Goal: Information Seeking & Learning: Learn about a topic

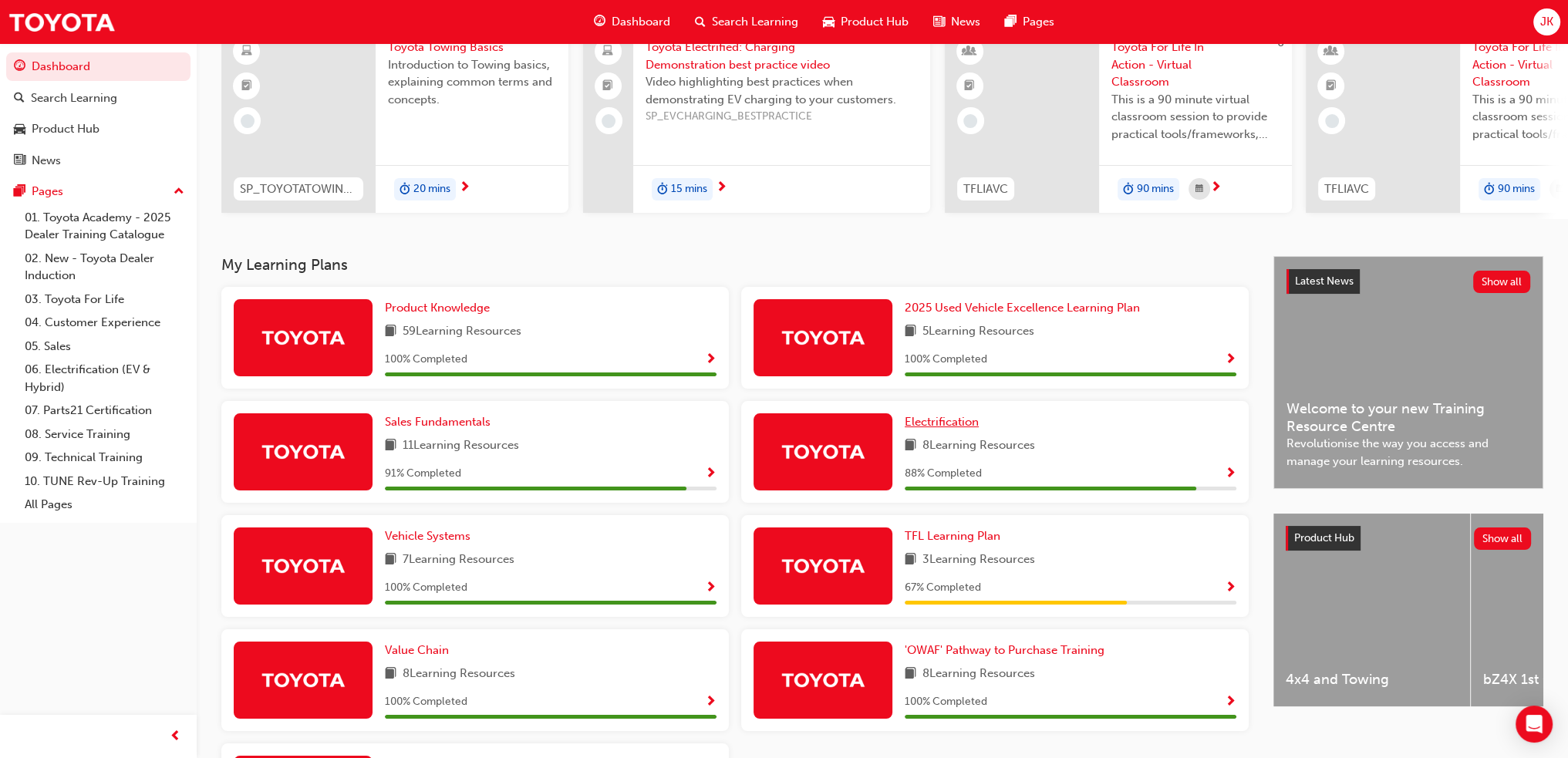
scroll to position [154, 0]
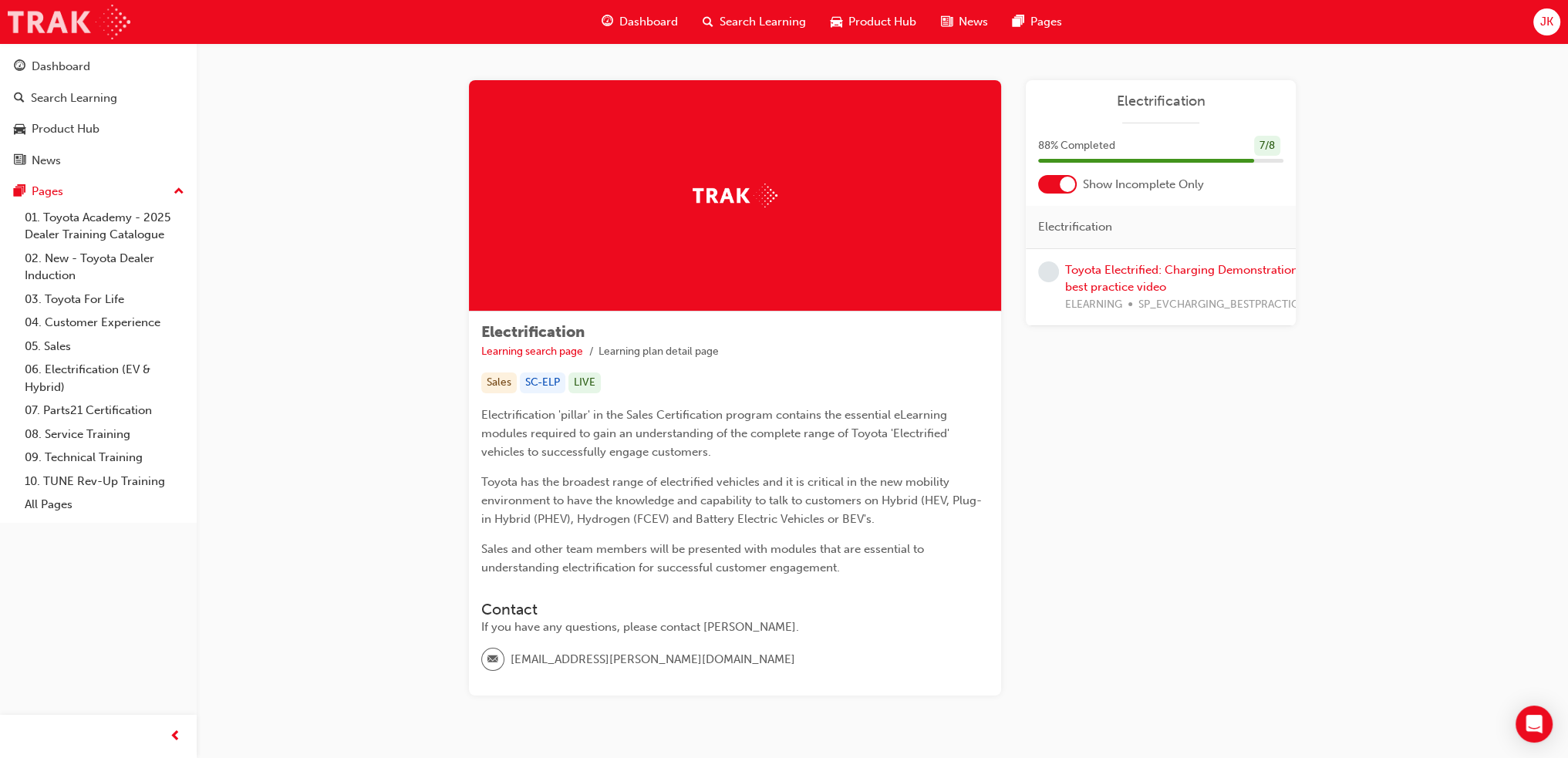
click at [72, 24] on img at bounding box center [69, 22] width 122 height 34
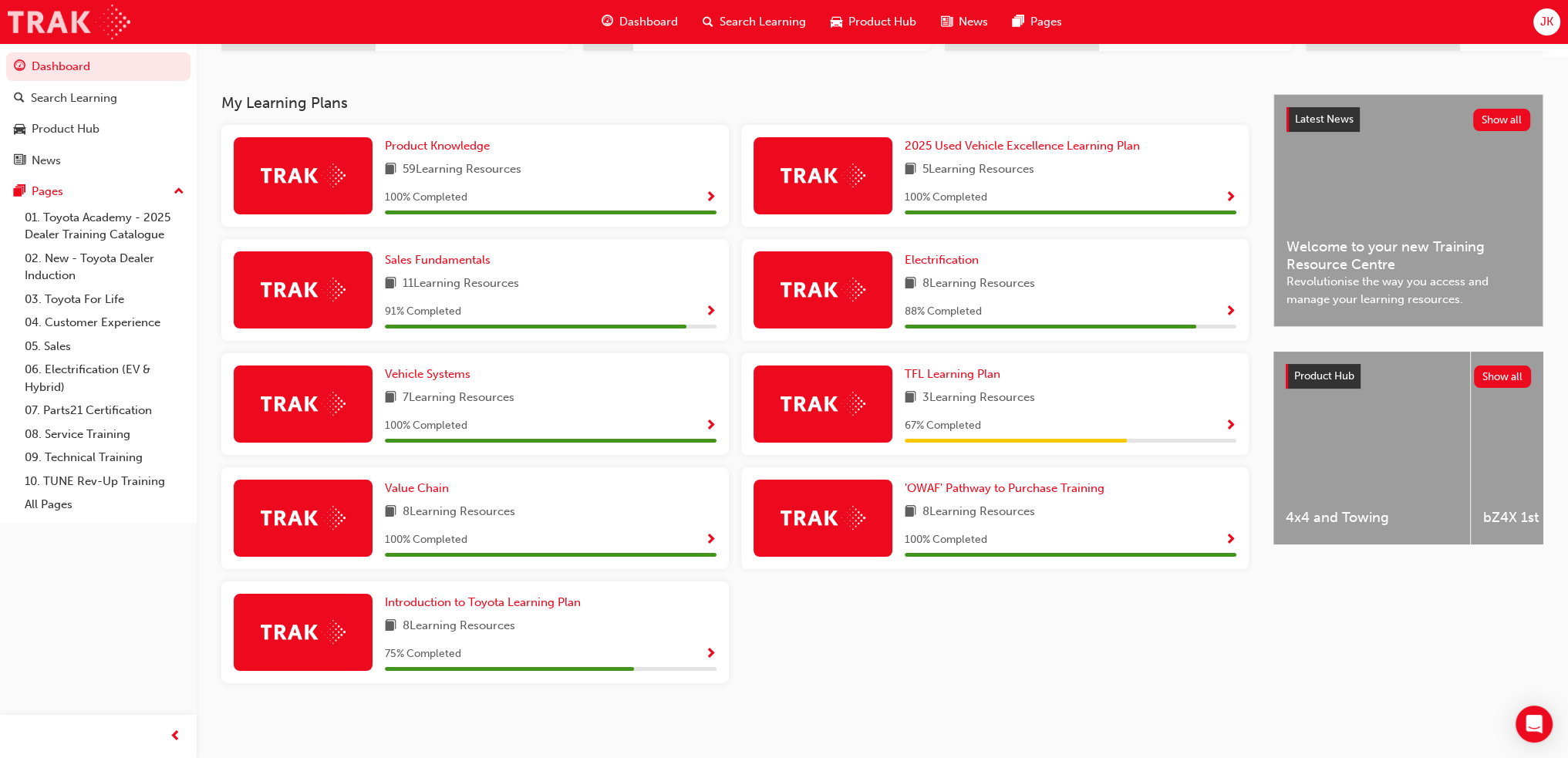
scroll to position [304, 0]
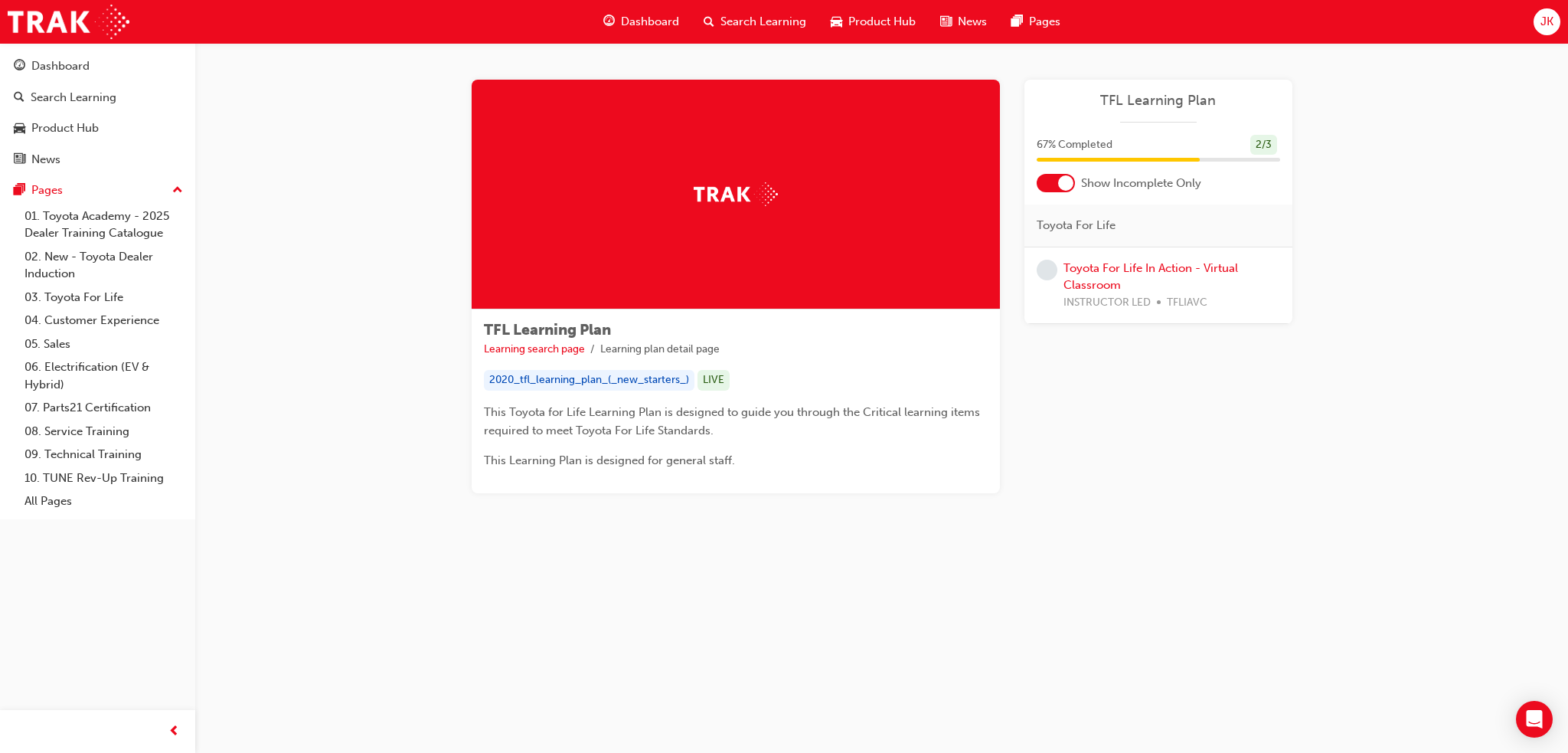
click at [1062, 176] on div at bounding box center [1066, 183] width 15 height 15
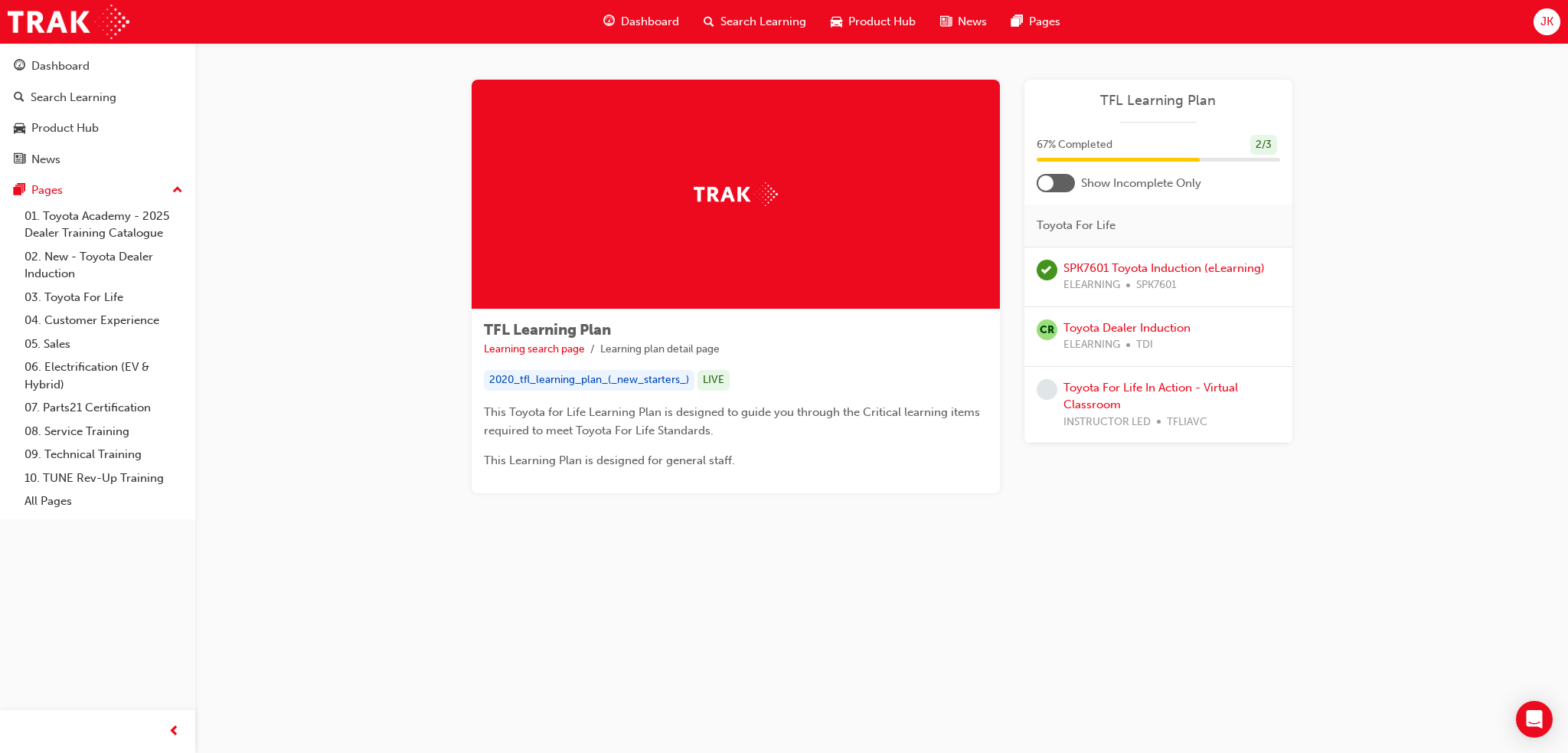
click at [1058, 180] on div at bounding box center [1056, 183] width 38 height 18
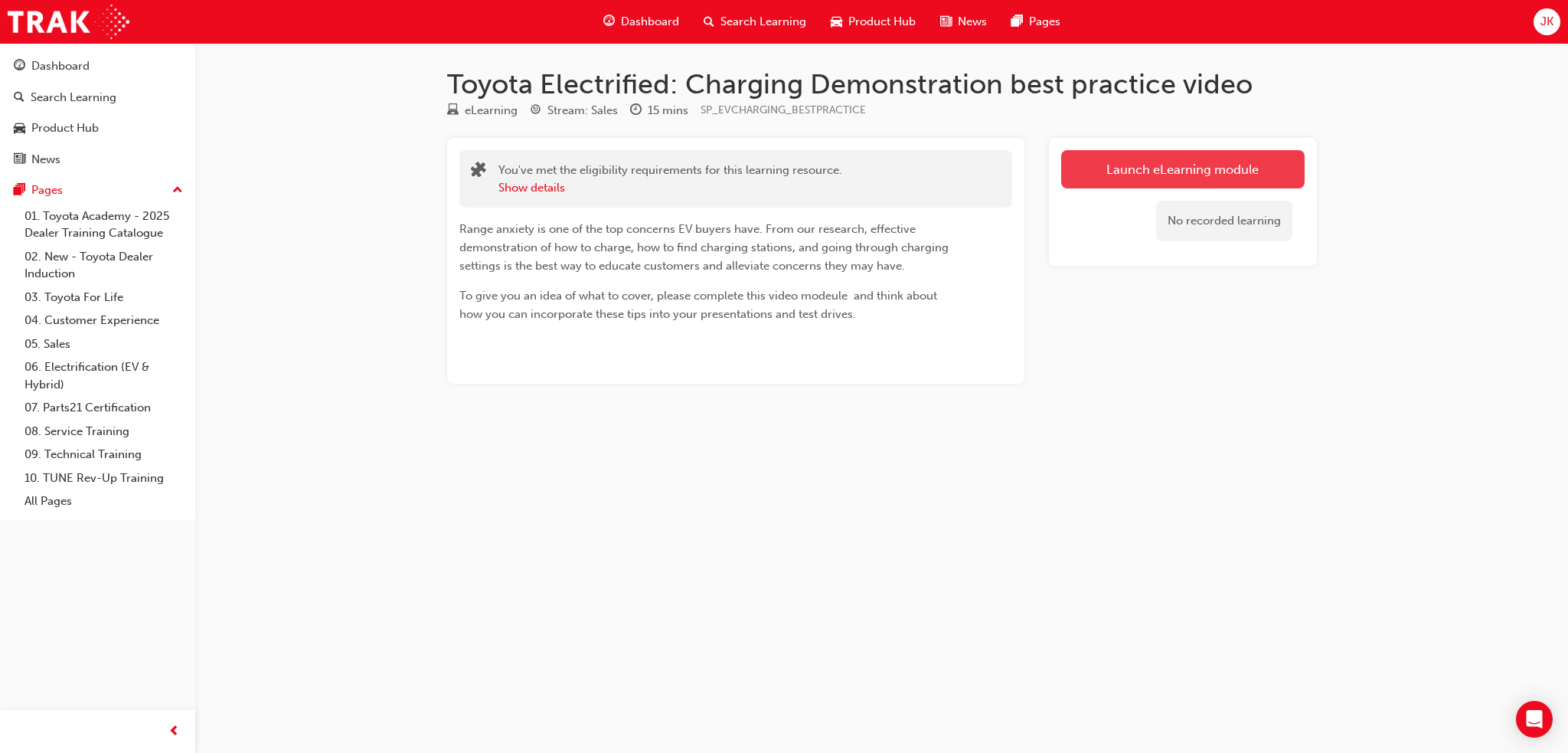
click at [1139, 165] on link "Launch eLearning module" at bounding box center [1183, 169] width 244 height 38
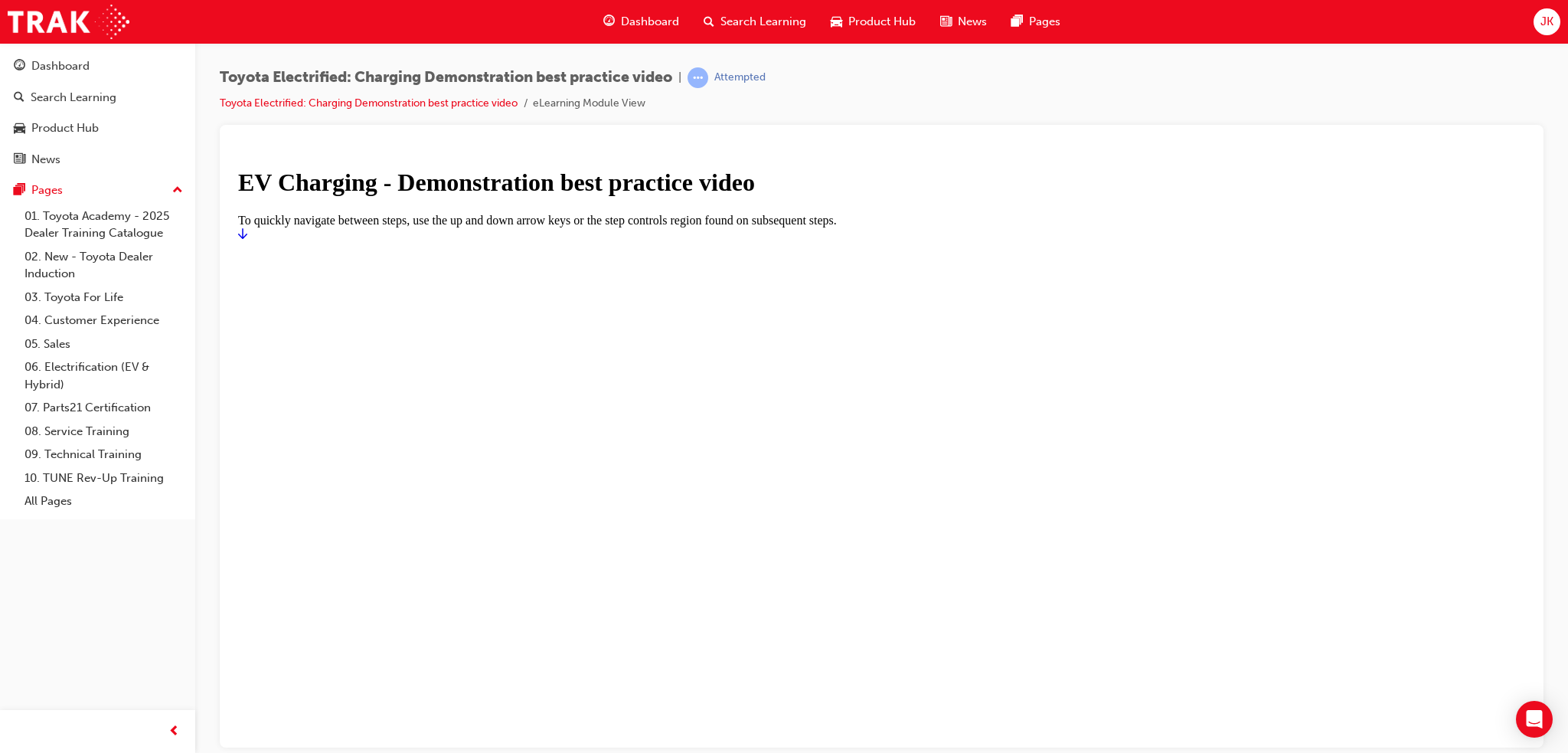
drag, startPoint x: 710, startPoint y: 371, endPoint x: 735, endPoint y: 408, distance: 44.7
click at [711, 240] on div at bounding box center [881, 240] width 1288 height 0
drag, startPoint x: 1376, startPoint y: 545, endPoint x: 1112, endPoint y: 544, distance: 264.0
click at [247, 239] on icon "Start" at bounding box center [242, 232] width 9 height 12
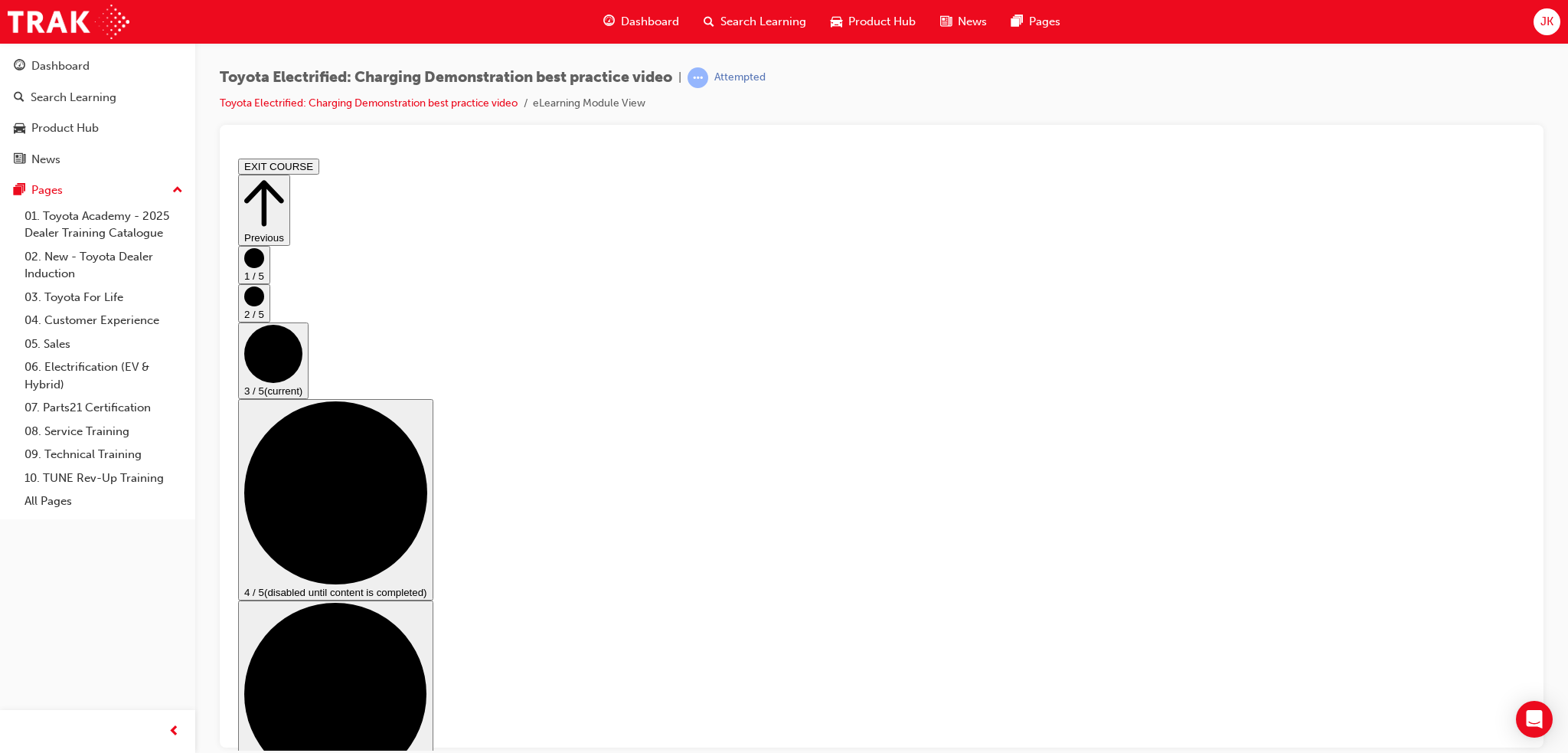
scroll to position [0, 0]
checkbox input "true"
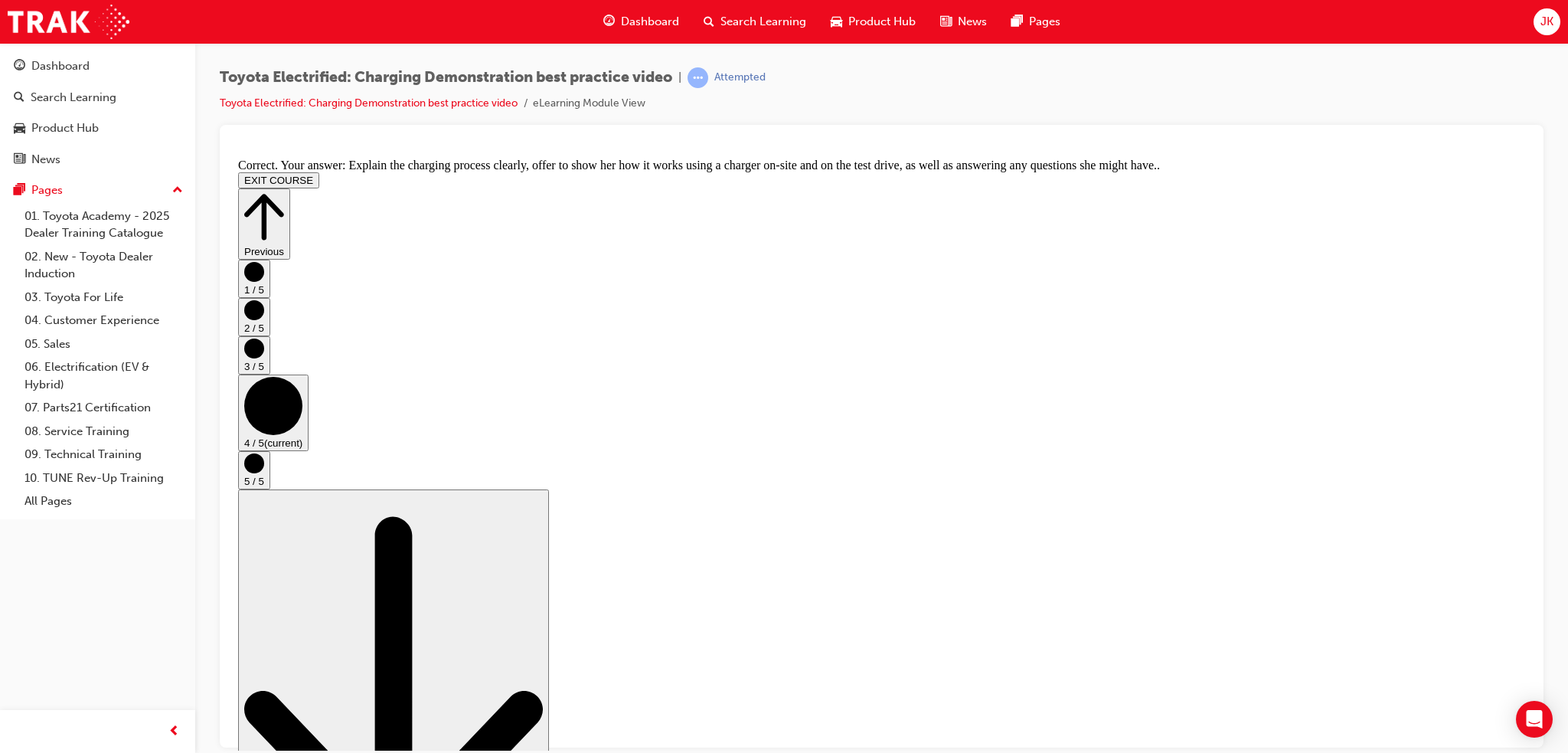
scroll to position [0, 0]
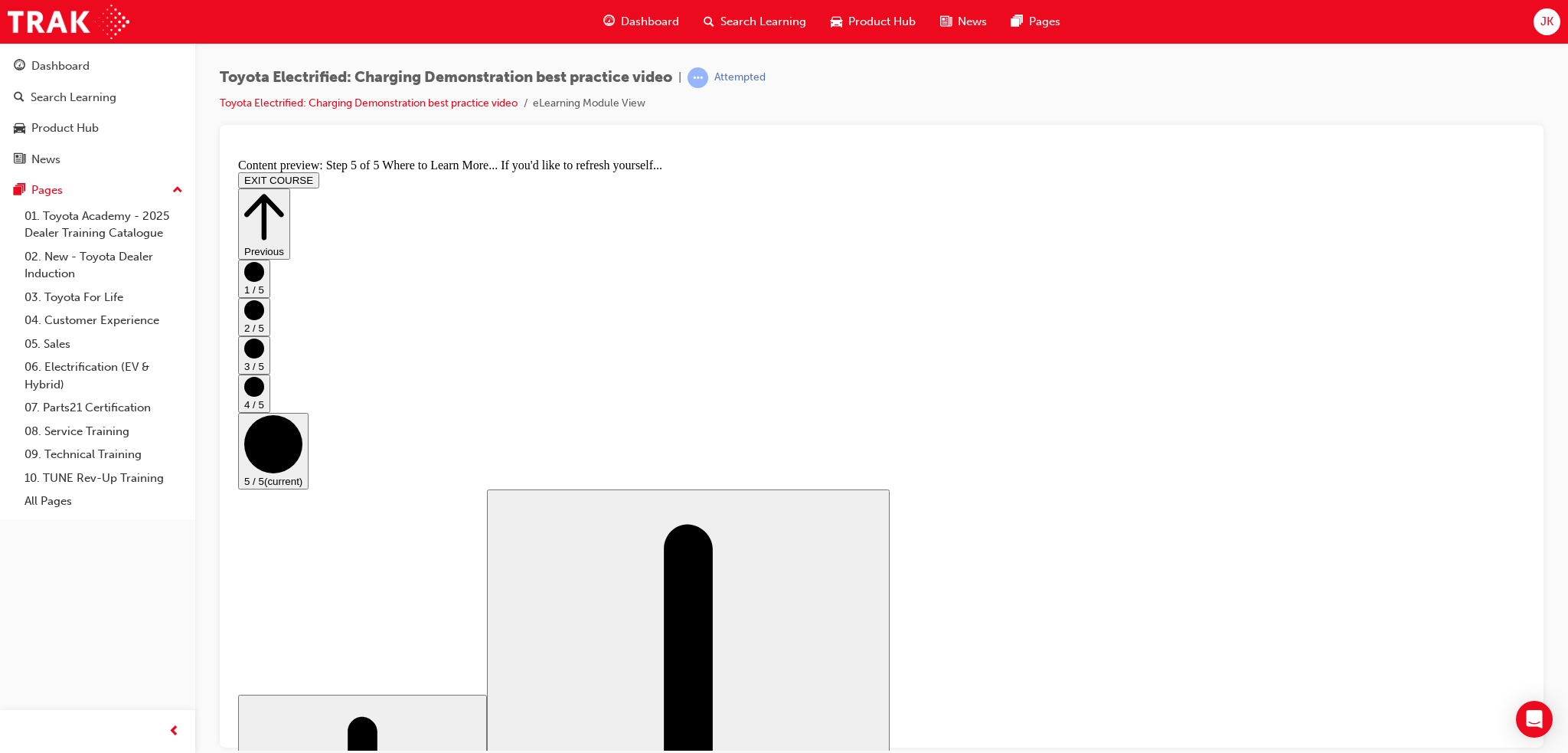
scroll to position [106, 0]
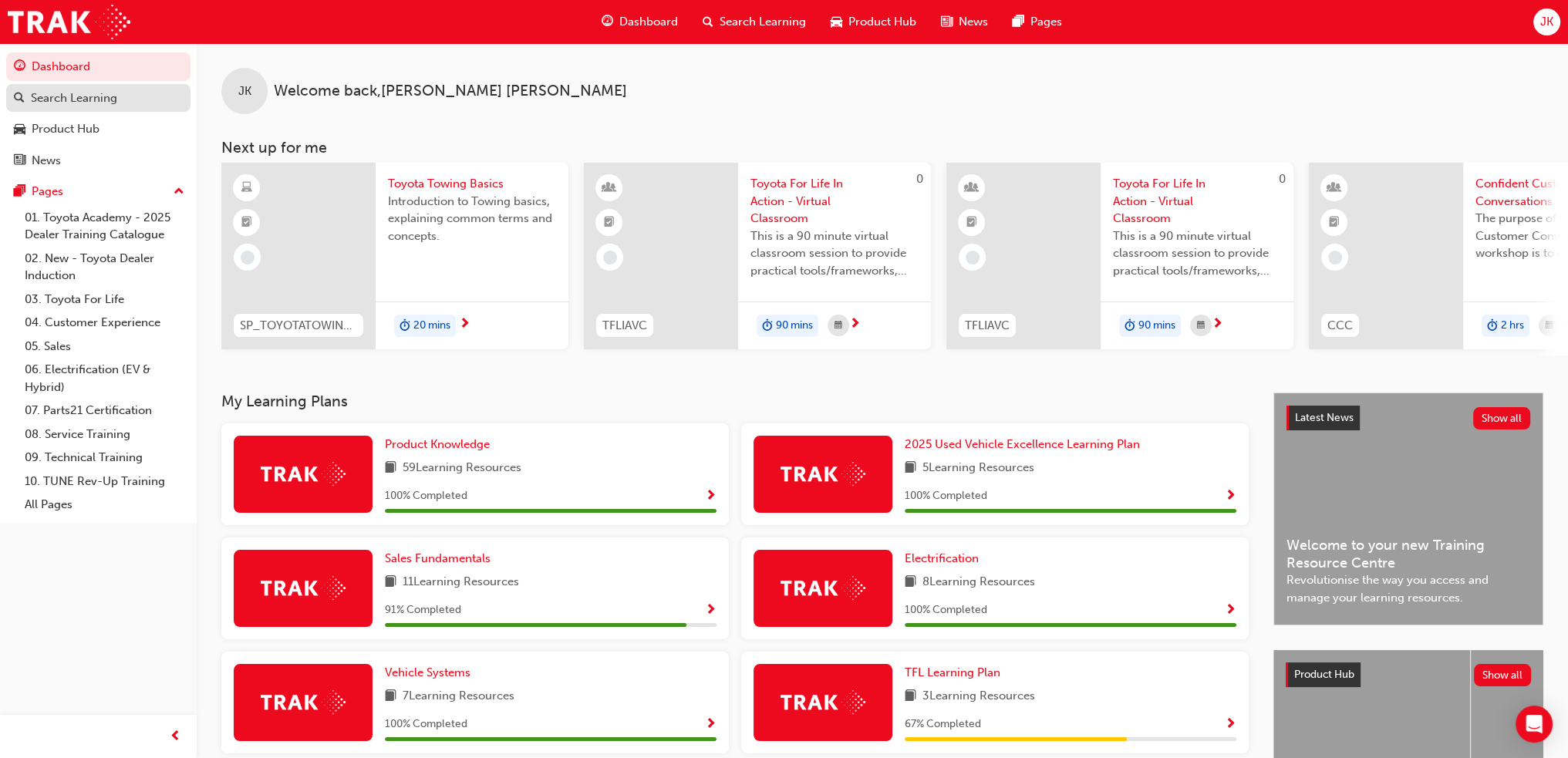
click at [106, 91] on div "Search Learning" at bounding box center [74, 98] width 86 height 18
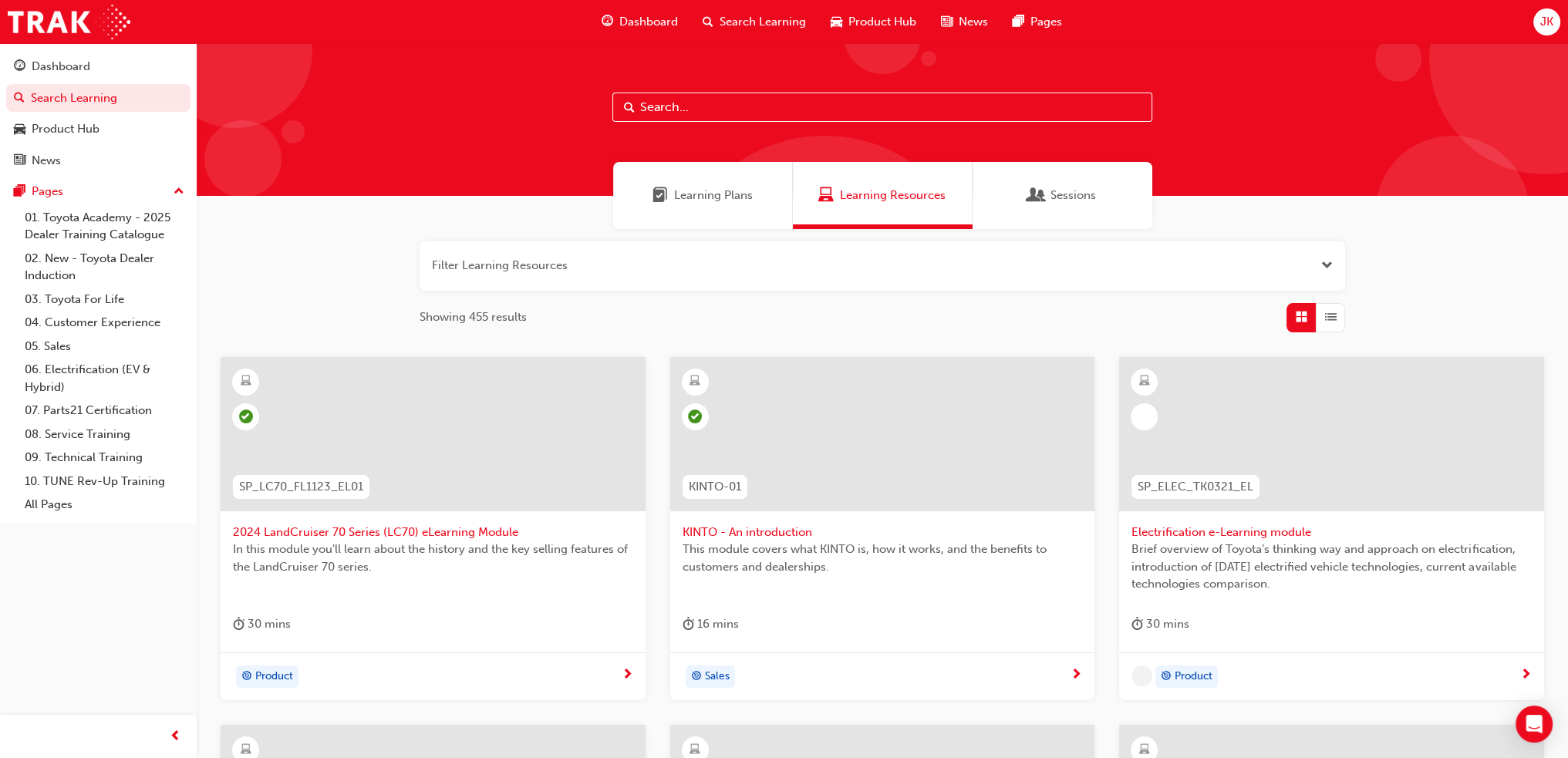
click at [773, 104] on input "text" at bounding box center [882, 106] width 540 height 29
paste input "Toyota Fleet Plan (SPK9102)"
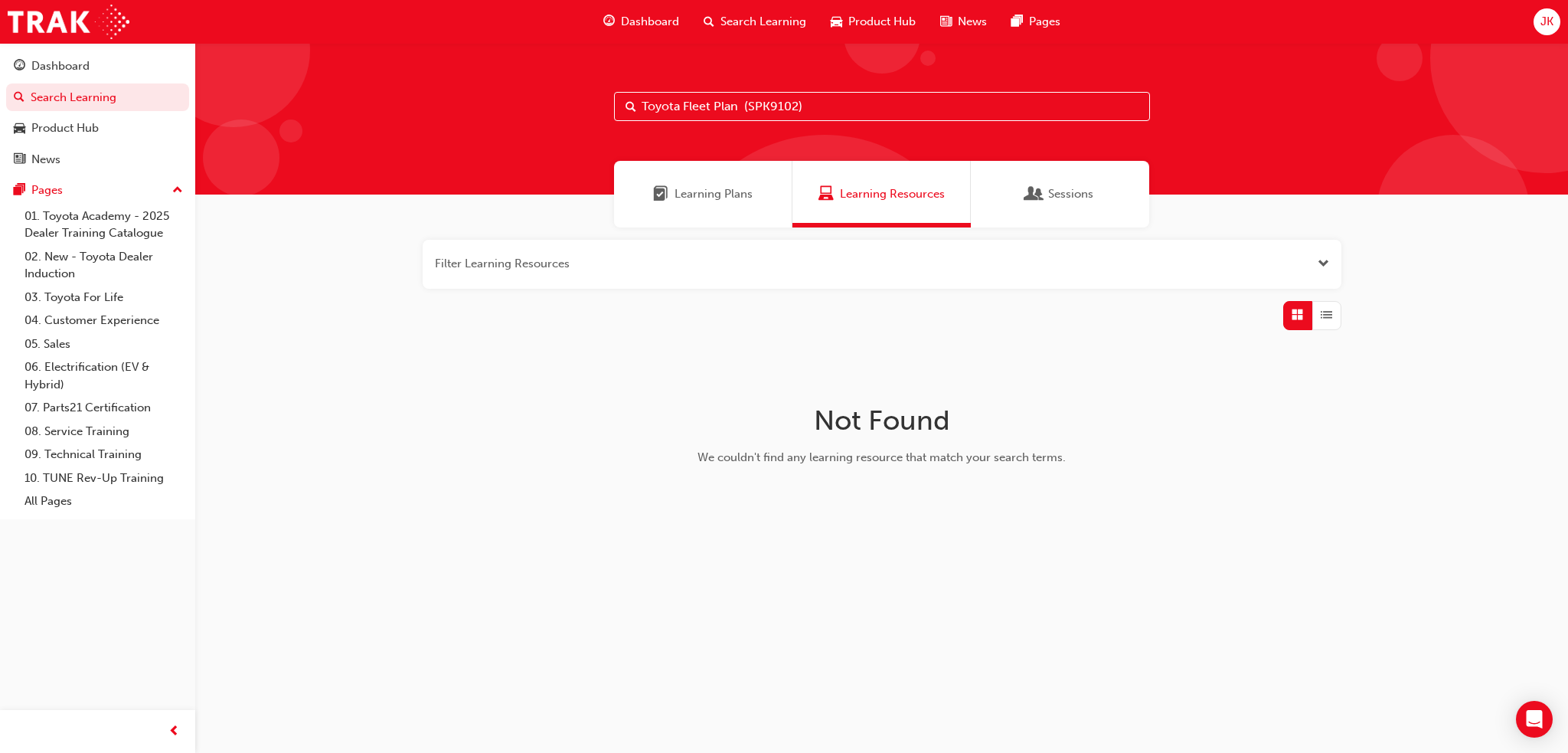
click at [746, 104] on input "Toyota Fleet Plan (SPK9102)" at bounding box center [882, 106] width 536 height 29
click at [772, 113] on input "SPK9102)" at bounding box center [882, 106] width 536 height 29
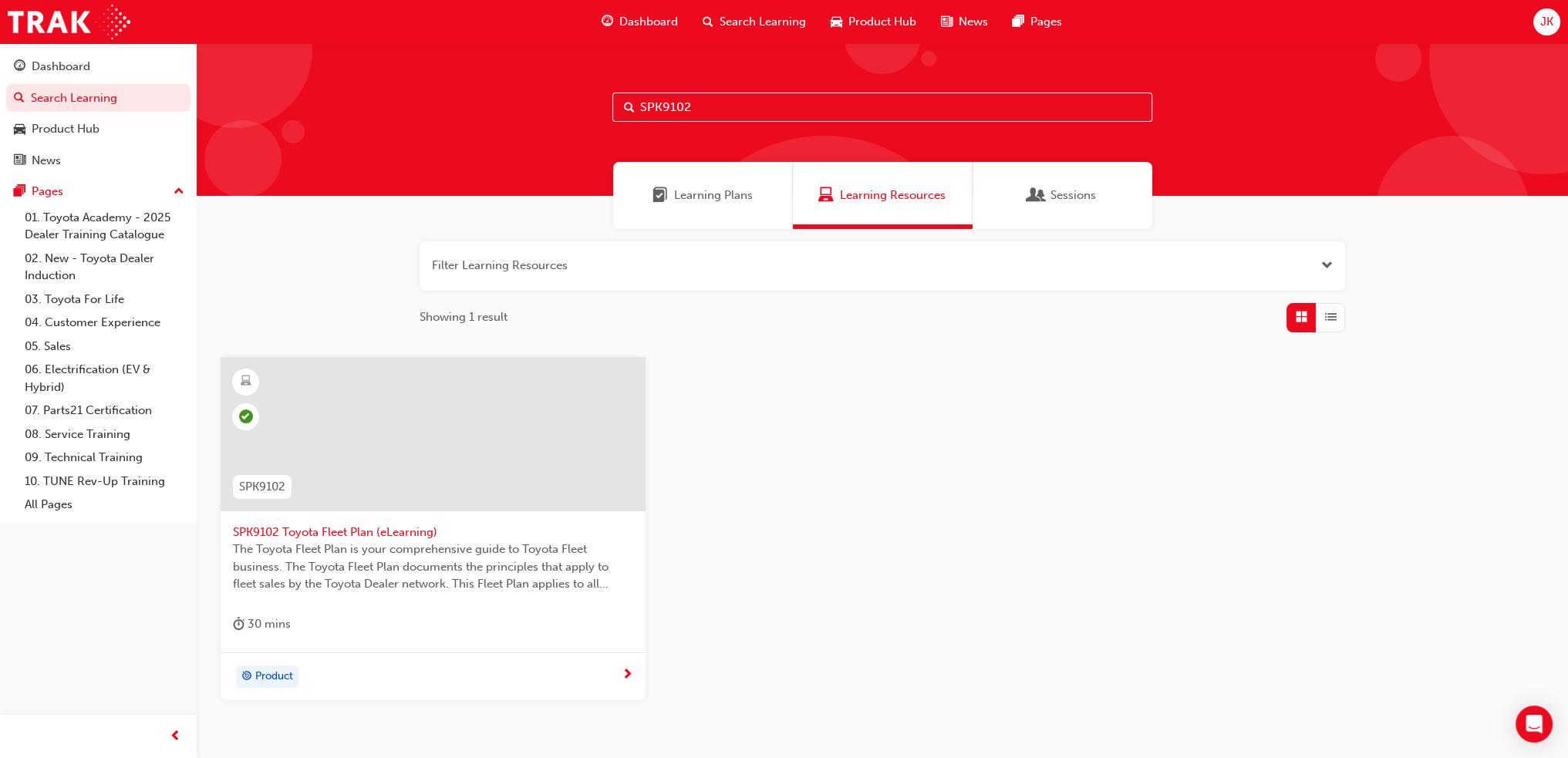
type input "SPK9102"
click at [370, 536] on span "SPK9102 Toyota Fleet Plan (eLearning)" at bounding box center [433, 532] width 401 height 18
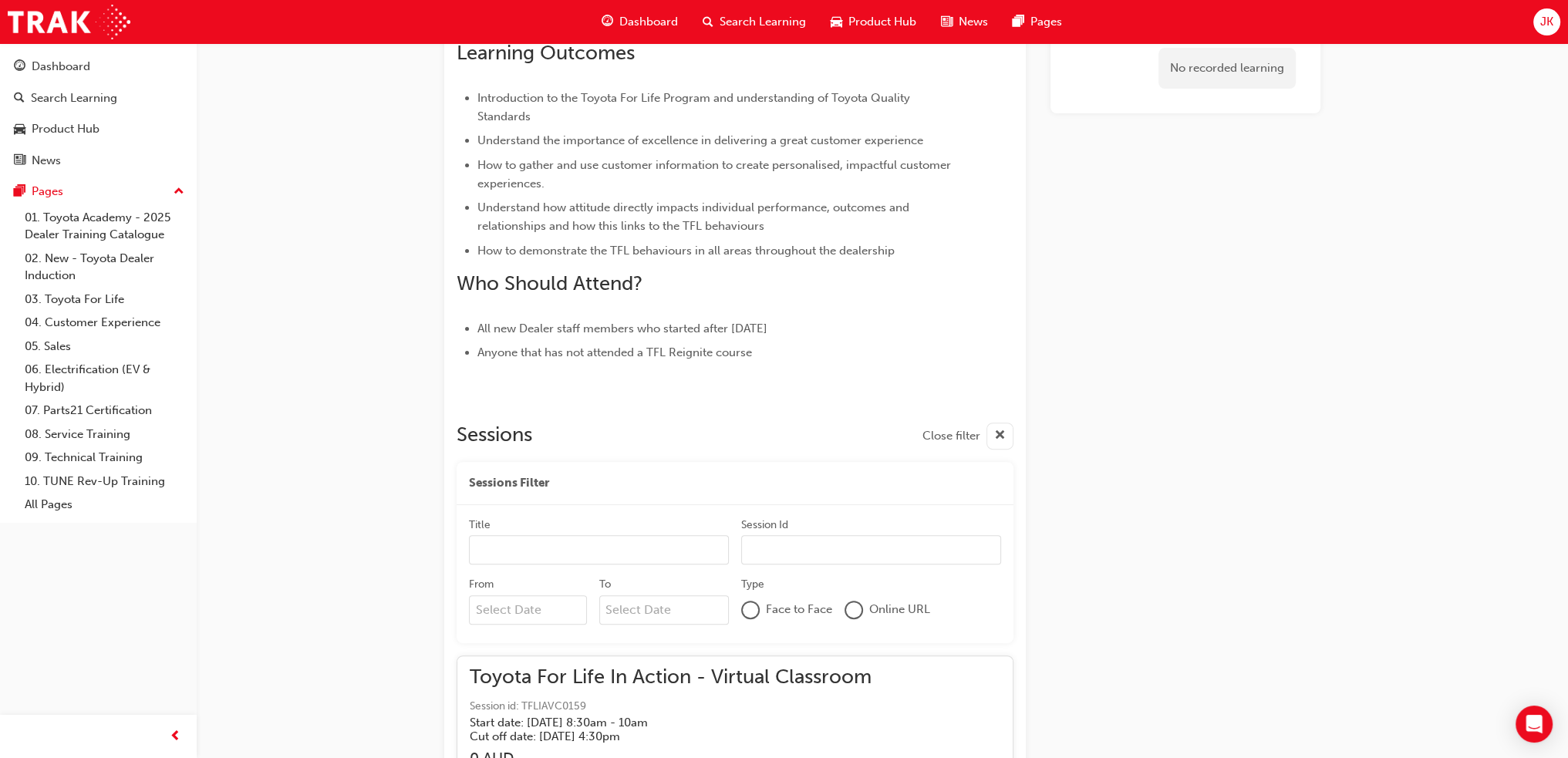
scroll to position [586, 0]
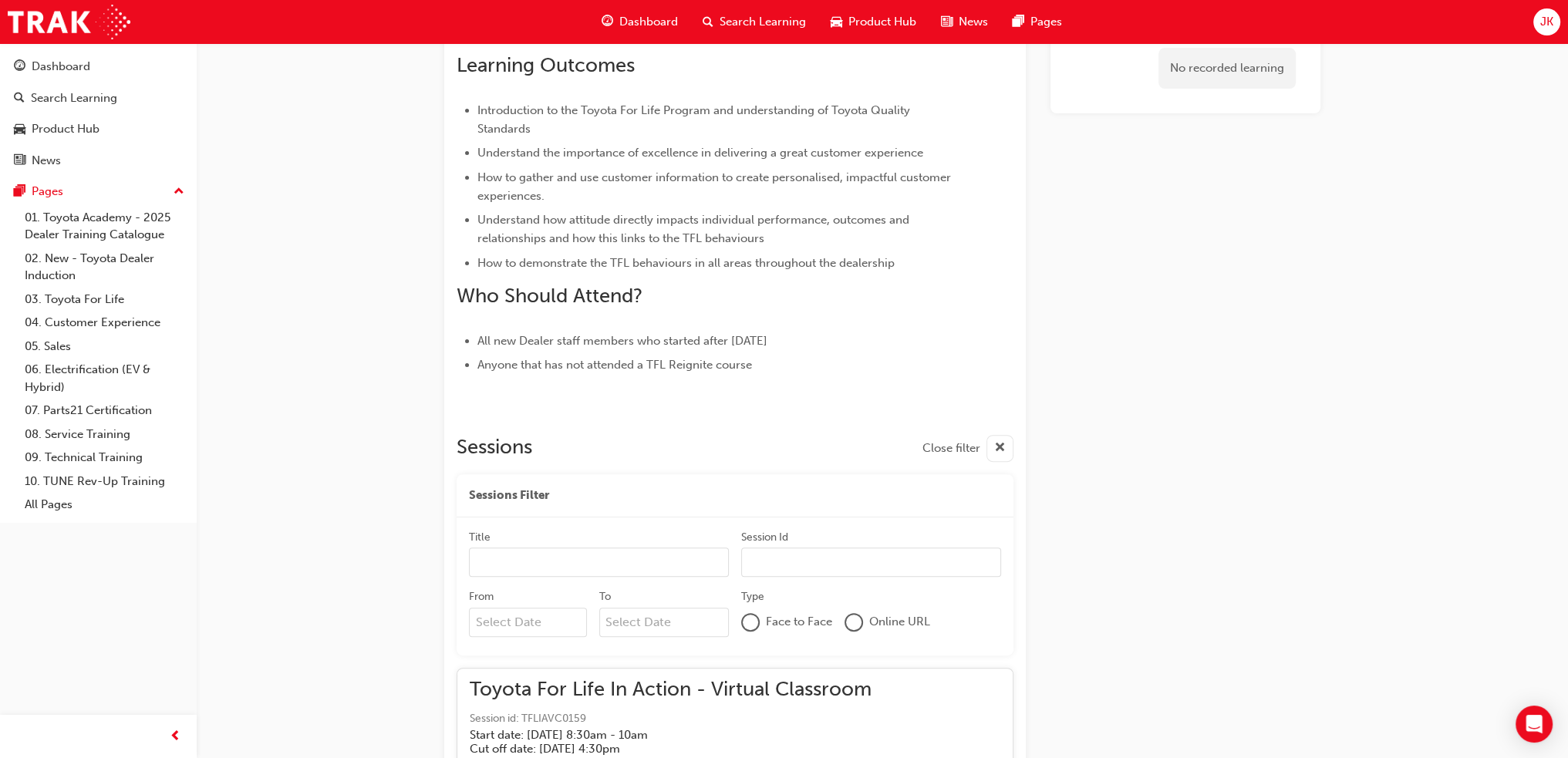
scroll to position [586, 0]
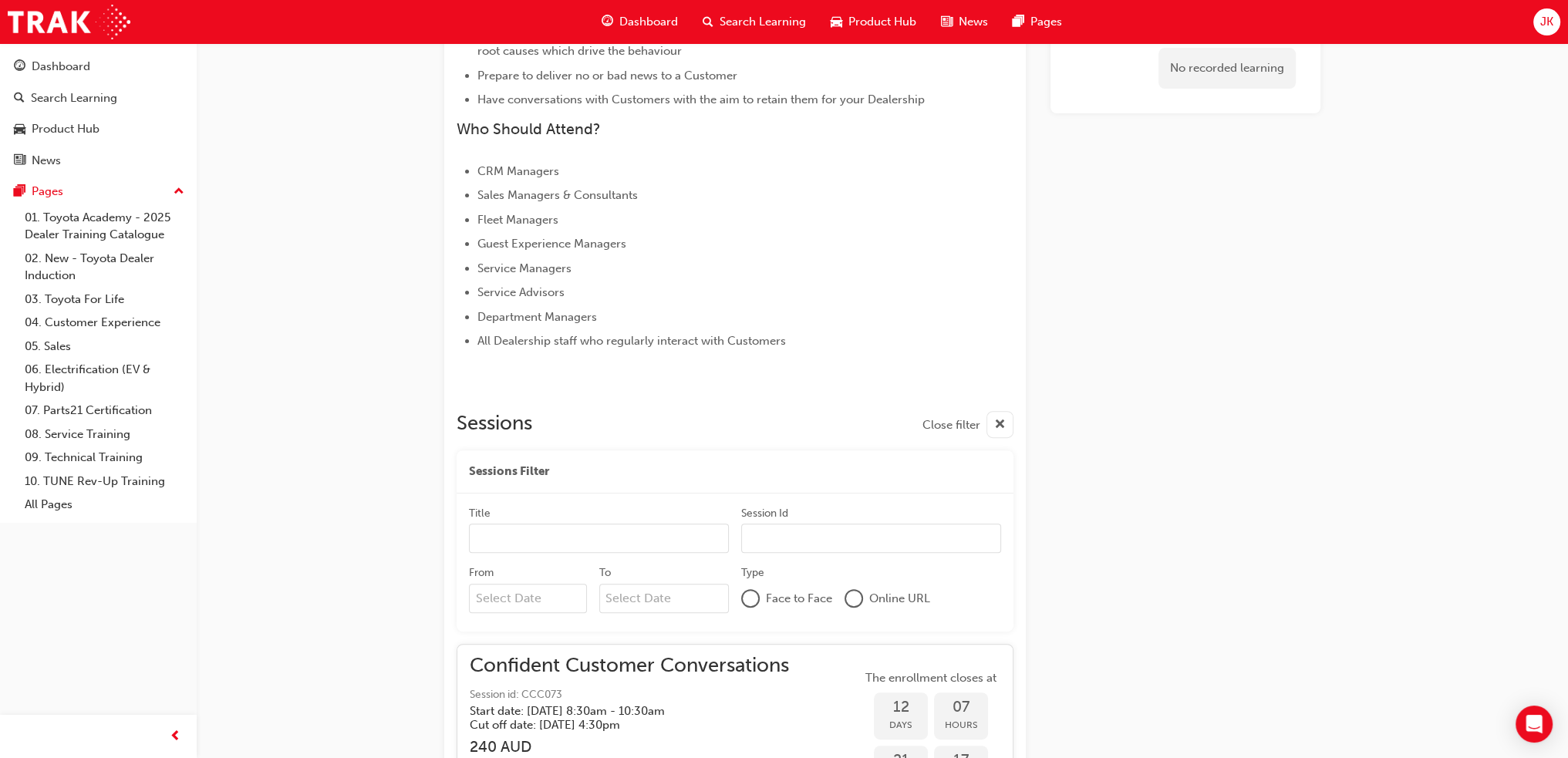
scroll to position [611, 0]
